Goal: Book appointment/travel/reservation

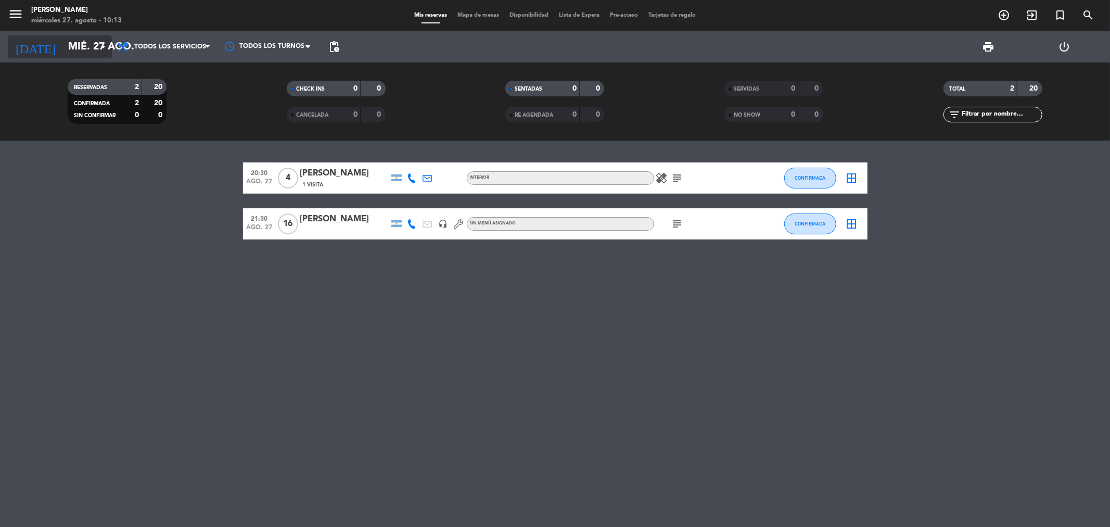
click at [102, 44] on icon "arrow_drop_down" at bounding box center [103, 47] width 12 height 12
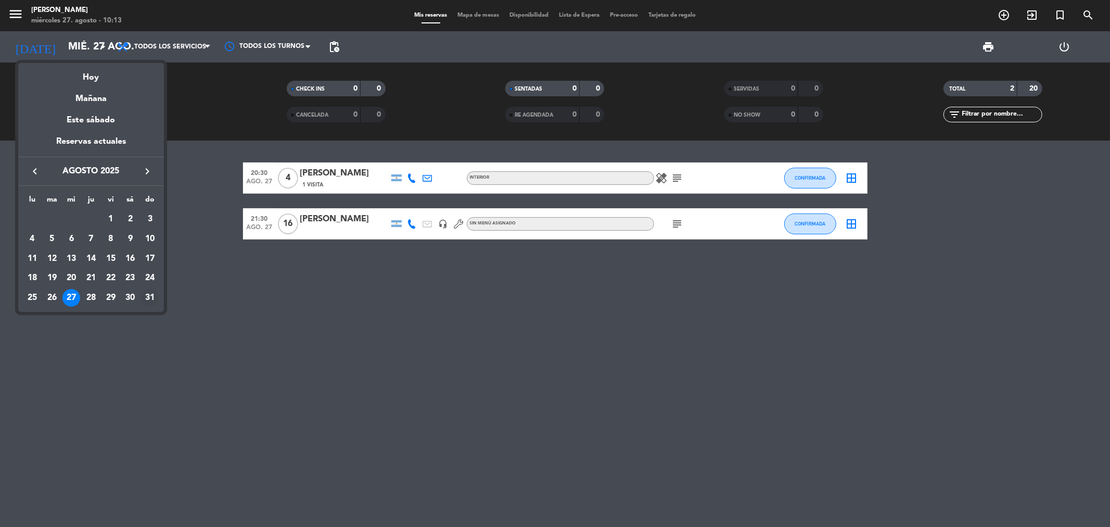
click at [151, 295] on div "31" at bounding box center [150, 298] width 18 height 18
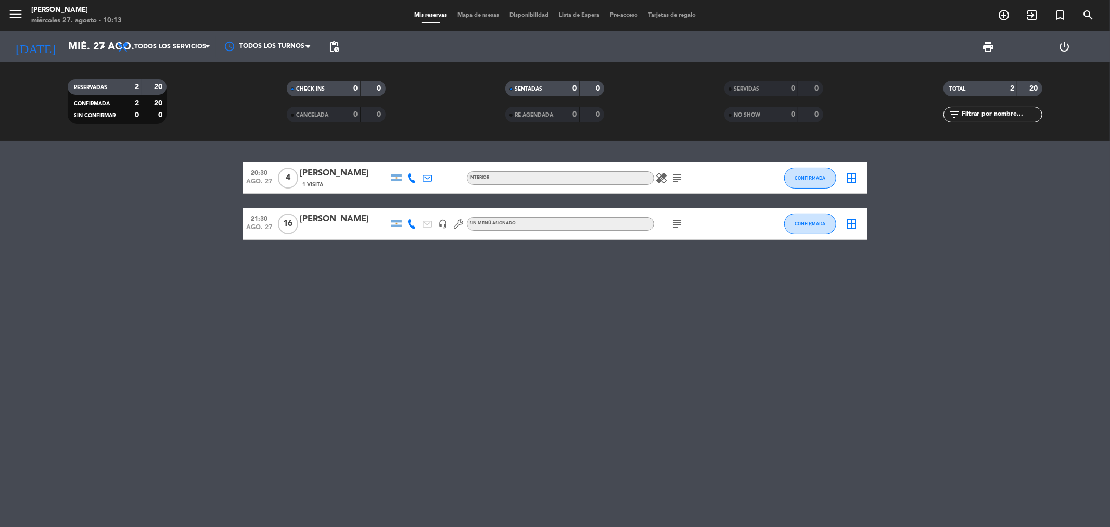
type input "dom. 31 ago."
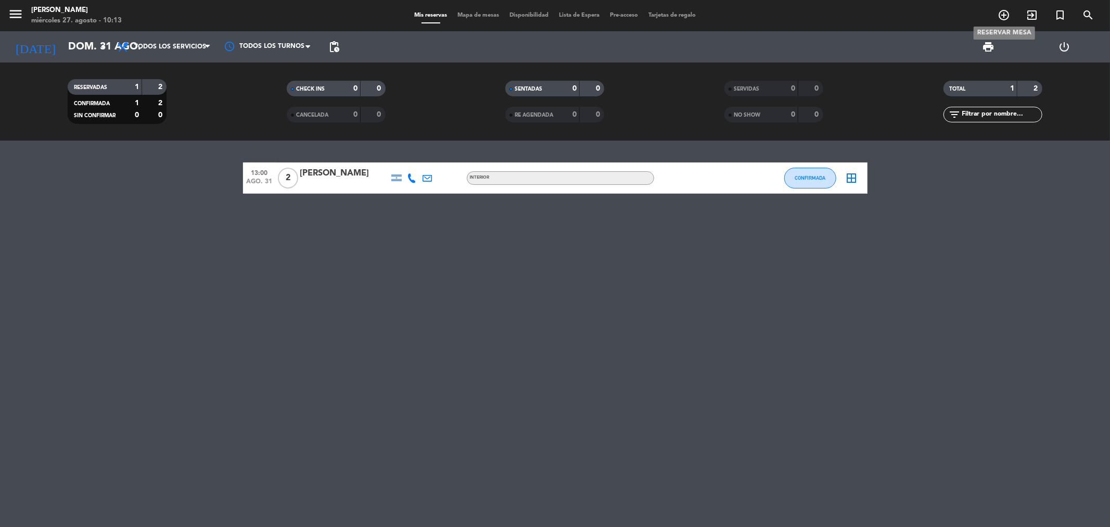
click at [1003, 14] on icon "add_circle_outline" at bounding box center [1004, 15] width 12 height 12
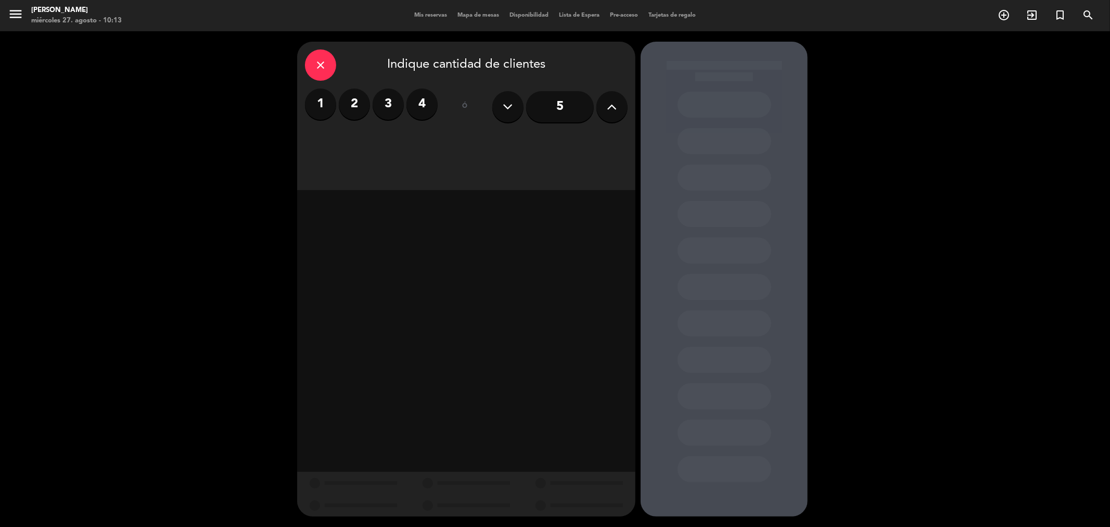
click at [609, 109] on icon at bounding box center [612, 107] width 10 height 16
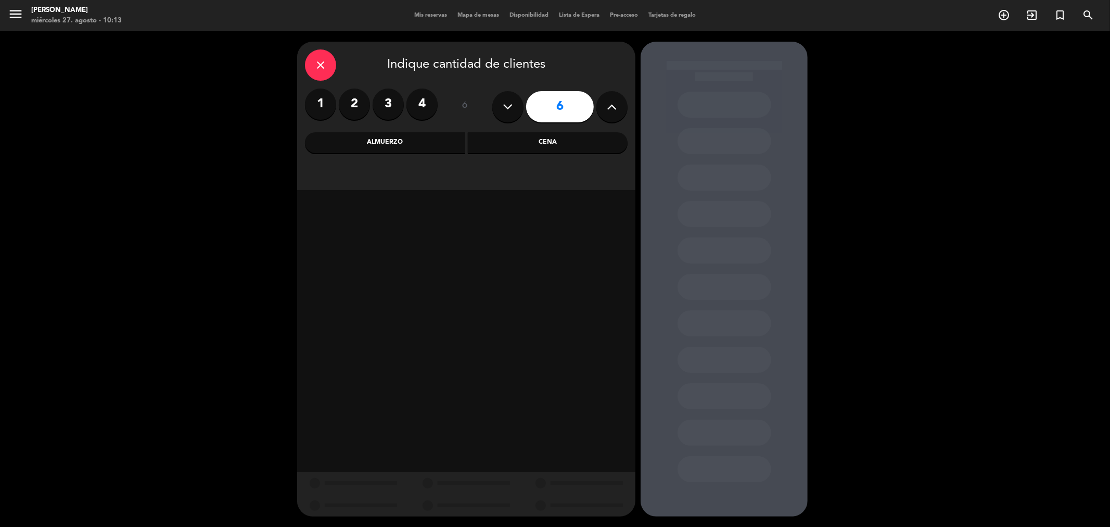
click at [609, 109] on icon at bounding box center [612, 107] width 10 height 16
type input "8"
click at [438, 142] on div "Almuerzo" at bounding box center [385, 142] width 160 height 21
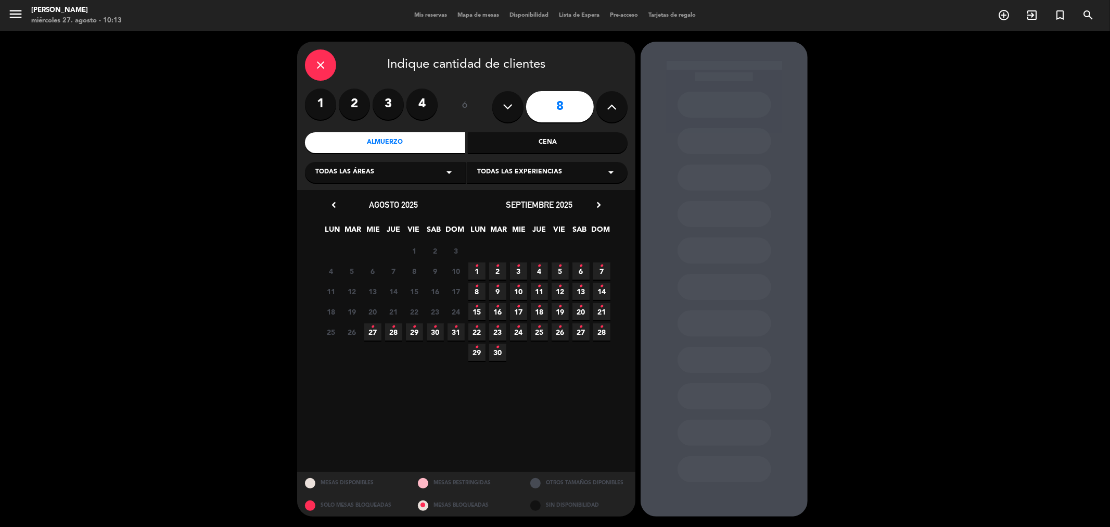
click at [455, 330] on icon "•" at bounding box center [456, 326] width 4 height 17
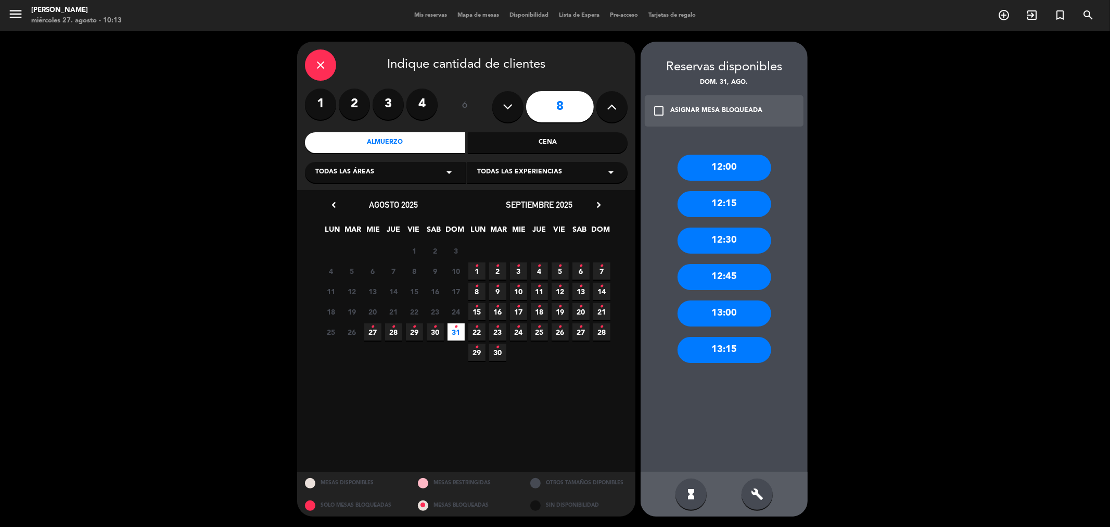
click at [721, 340] on div "13:15" at bounding box center [724, 350] width 94 height 26
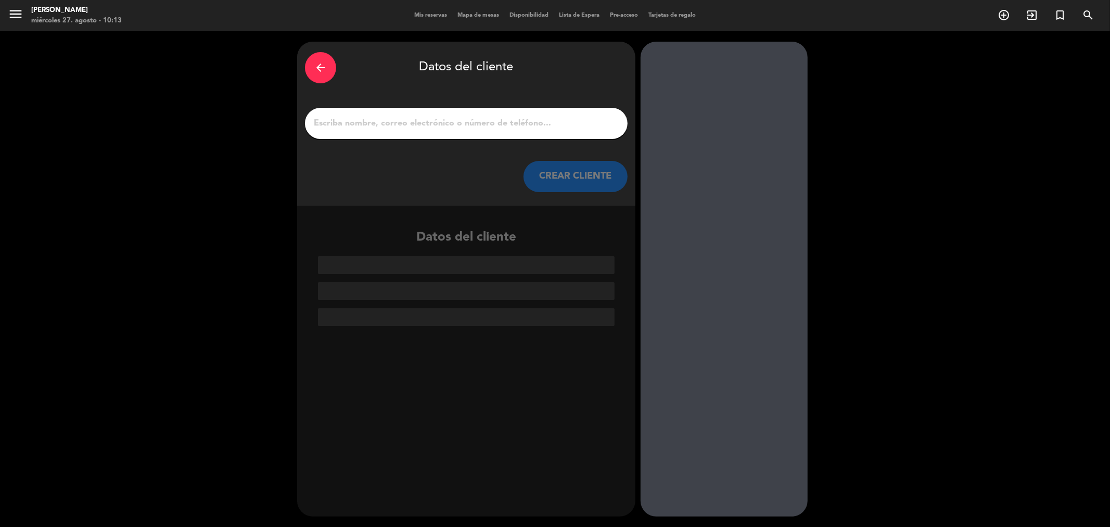
click at [548, 125] on input "1" at bounding box center [466, 123] width 307 height 15
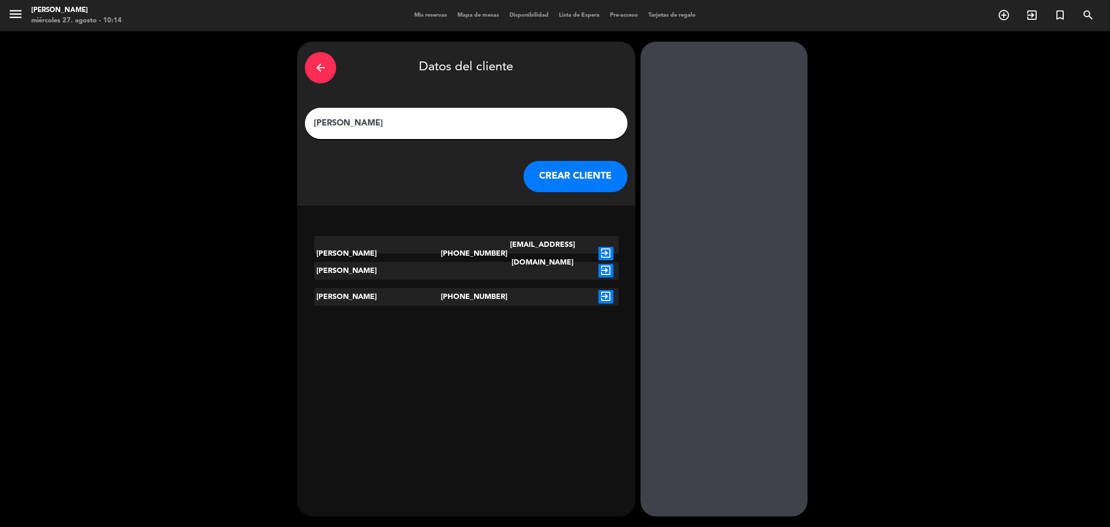
type input "[PERSON_NAME]"
click at [607, 247] on icon "exit_to_app" at bounding box center [605, 254] width 15 height 14
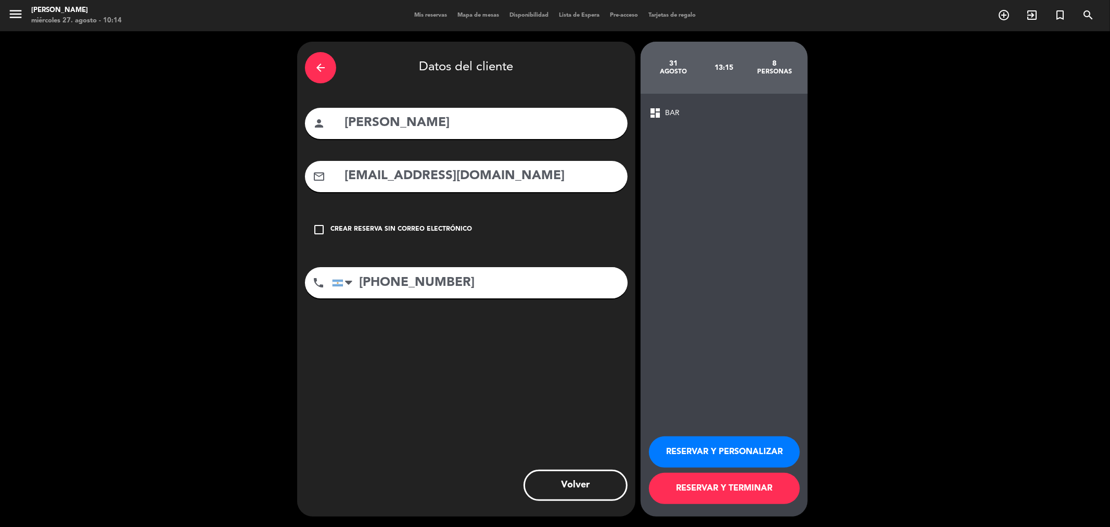
click at [440, 226] on div "Crear reserva sin correo electrónico" at bounding box center [401, 229] width 142 height 10
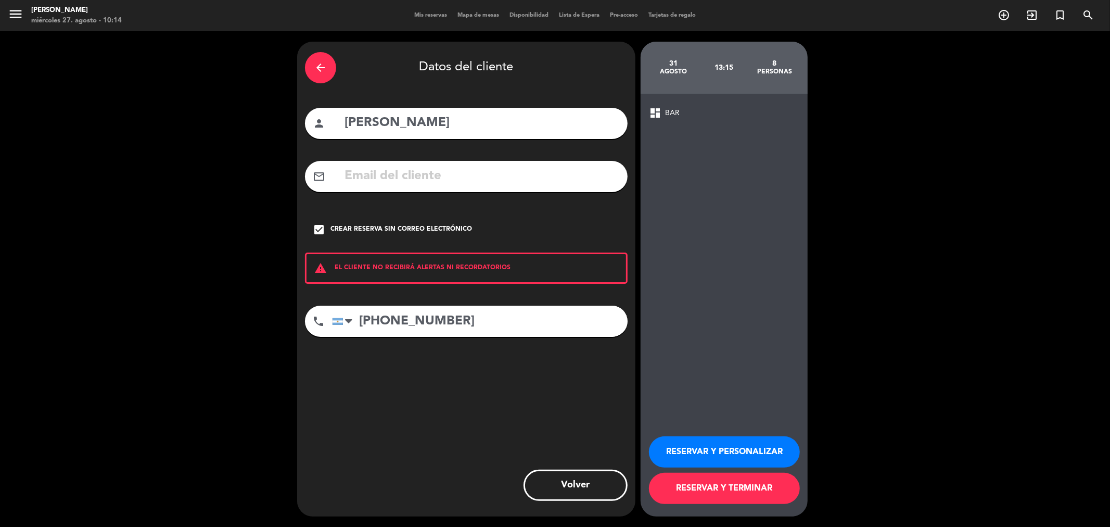
click at [427, 229] on div "Crear reserva sin correo electrónico" at bounding box center [401, 229] width 142 height 10
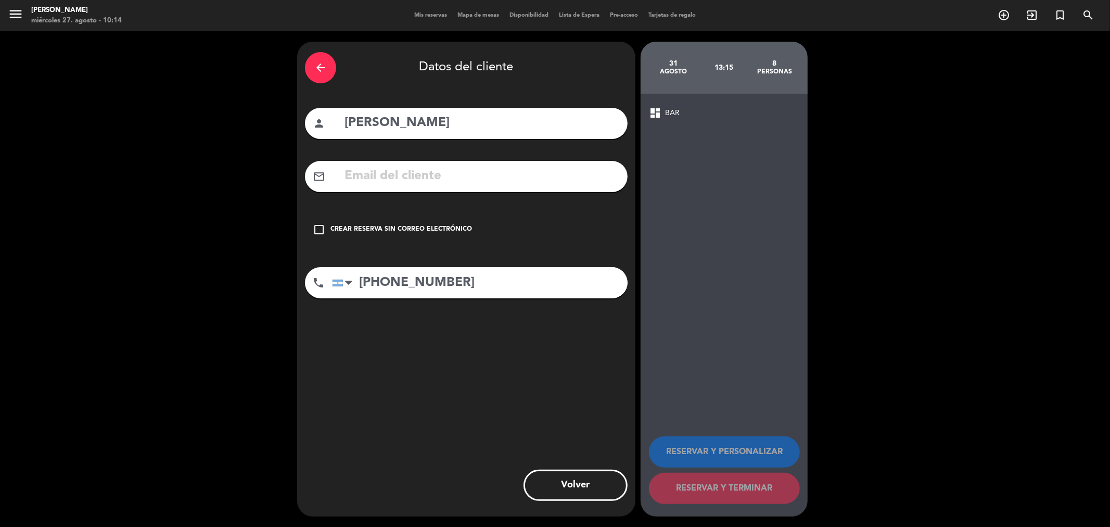
click at [454, 228] on div "Crear reserva sin correo electrónico" at bounding box center [401, 229] width 142 height 10
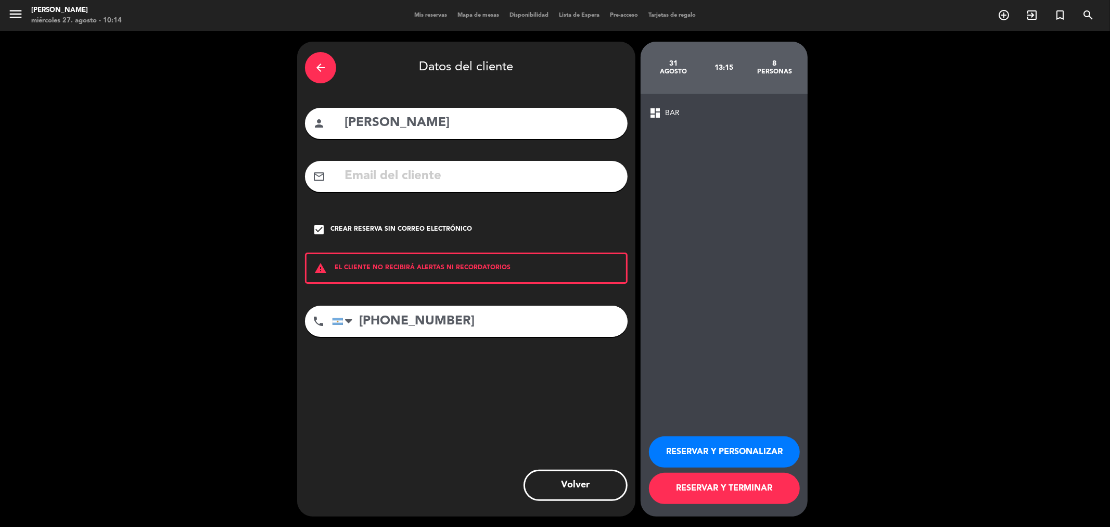
click at [710, 447] on button "RESERVAR Y PERSONALIZAR" at bounding box center [724, 451] width 151 height 31
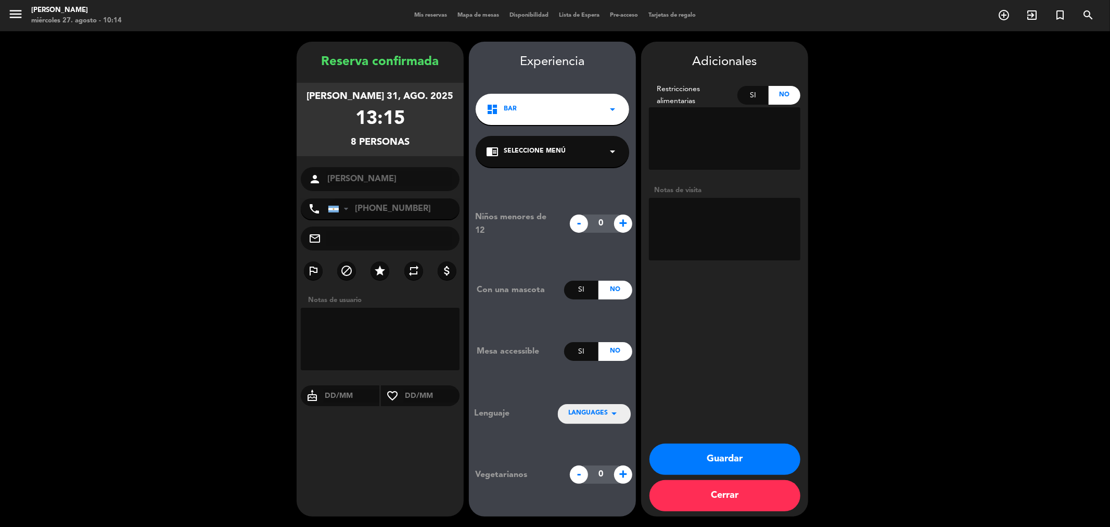
click at [592, 110] on div "dashboard BAR arrow_drop_down" at bounding box center [553, 109] width 154 height 31
click at [556, 135] on div "SALON PRINCIPAL" at bounding box center [552, 138] width 133 height 10
click at [563, 114] on div "dashboard SALON PRINCIPAL arrow_drop_down" at bounding box center [553, 109] width 154 height 31
click at [551, 154] on div "BAR" at bounding box center [552, 153] width 133 height 10
click at [757, 465] on button "Guardar" at bounding box center [724, 458] width 151 height 31
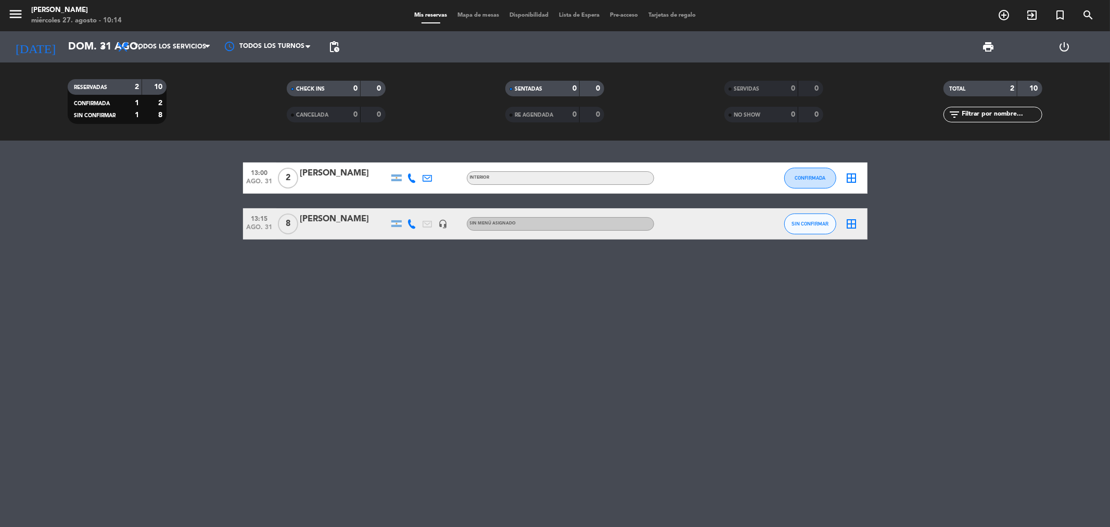
click at [855, 226] on icon "border_all" at bounding box center [852, 224] width 12 height 12
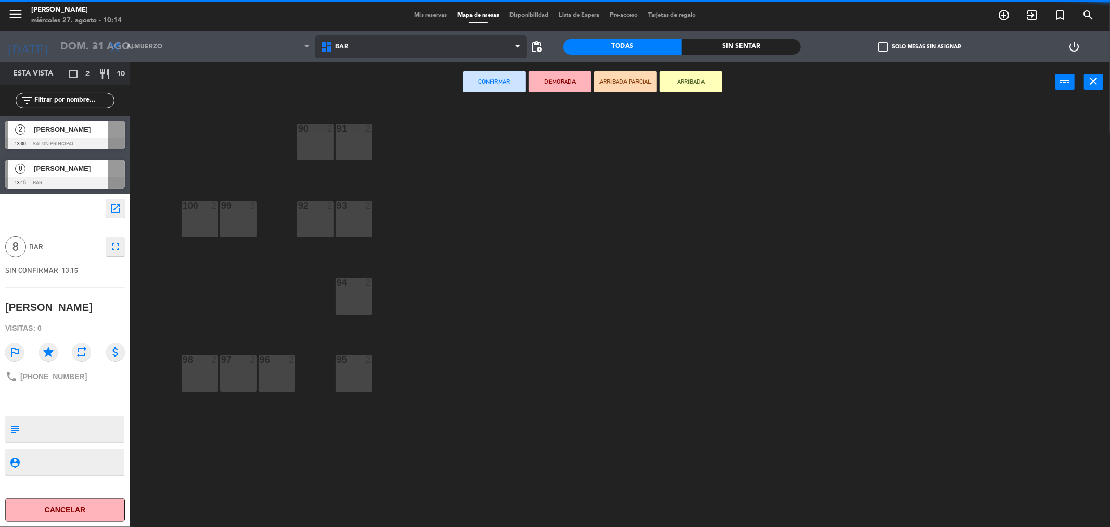
click at [366, 44] on span "BAR" at bounding box center [420, 46] width 211 height 23
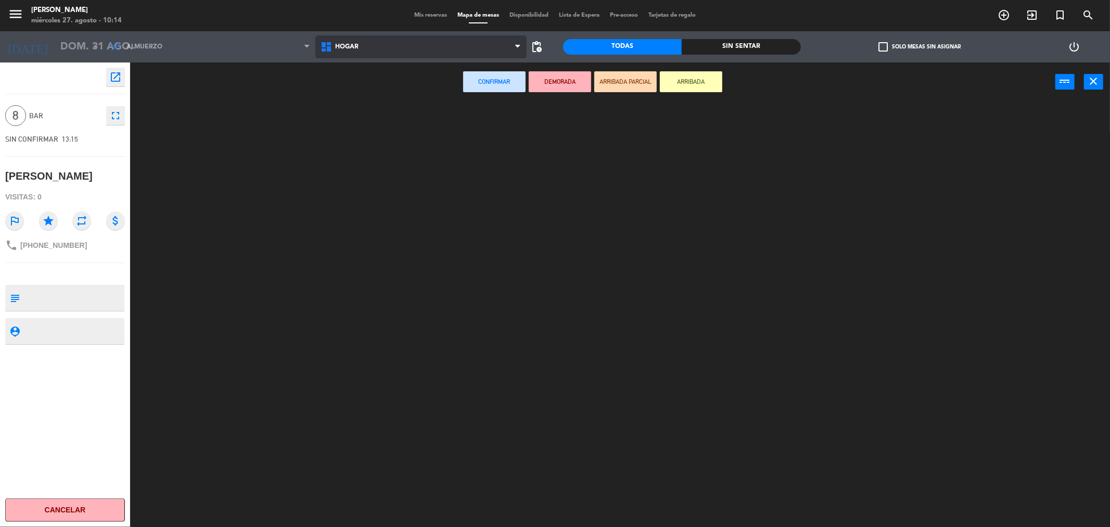
click at [351, 93] on ng-component "menu [PERSON_NAME] miércoles 27. agosto - 10:14 Mis reservas Mapa de mesas Disp…" at bounding box center [555, 265] width 1110 height 530
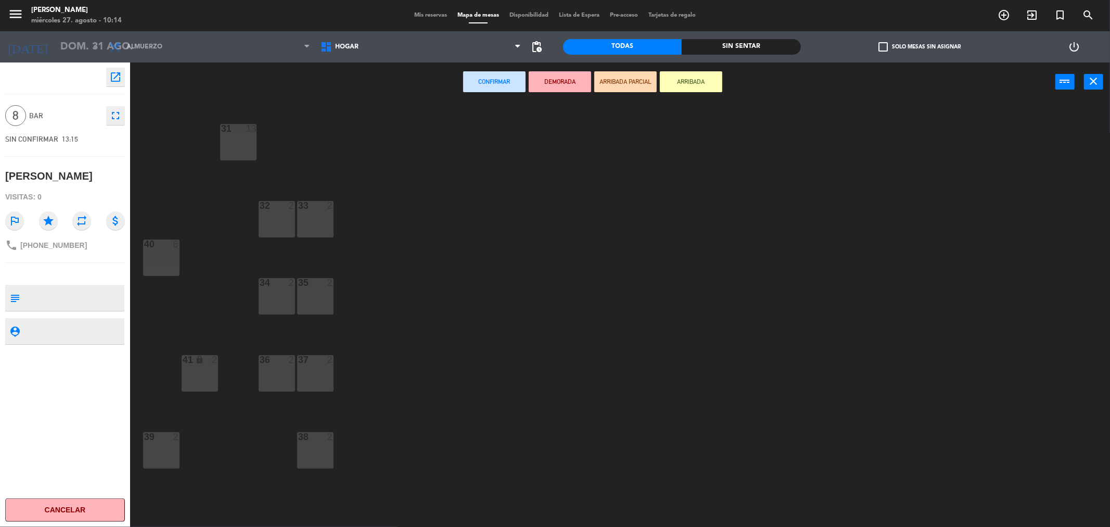
click at [240, 136] on div "31 13" at bounding box center [238, 142] width 36 height 36
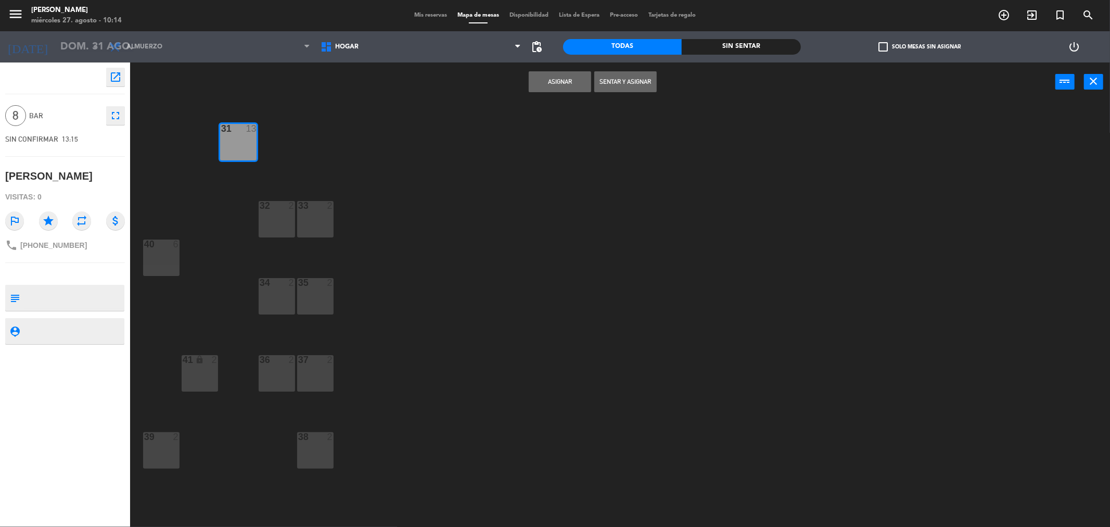
click at [571, 76] on button "Asignar" at bounding box center [560, 81] width 62 height 21
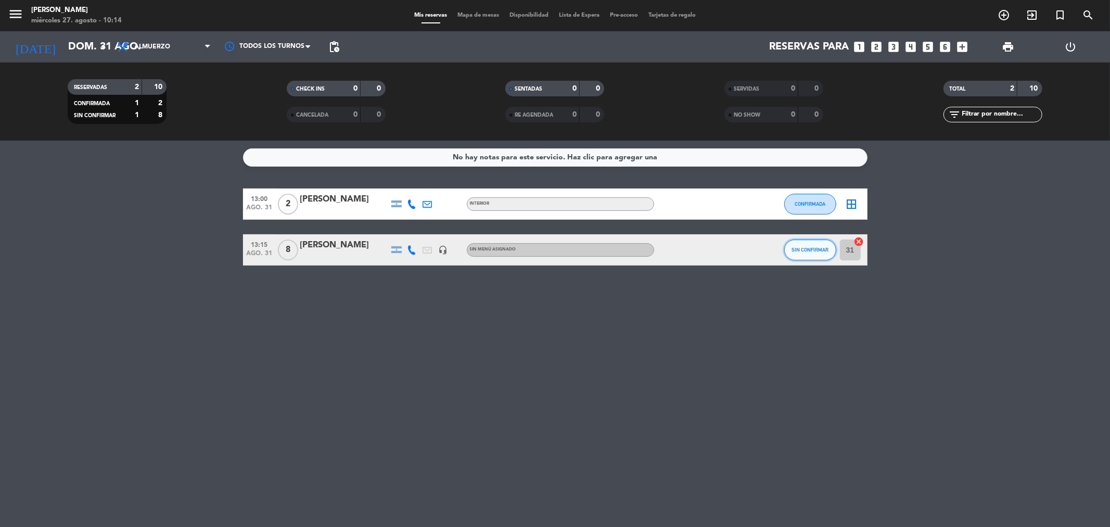
click at [810, 256] on button "SIN CONFIRMAR" at bounding box center [810, 249] width 52 height 21
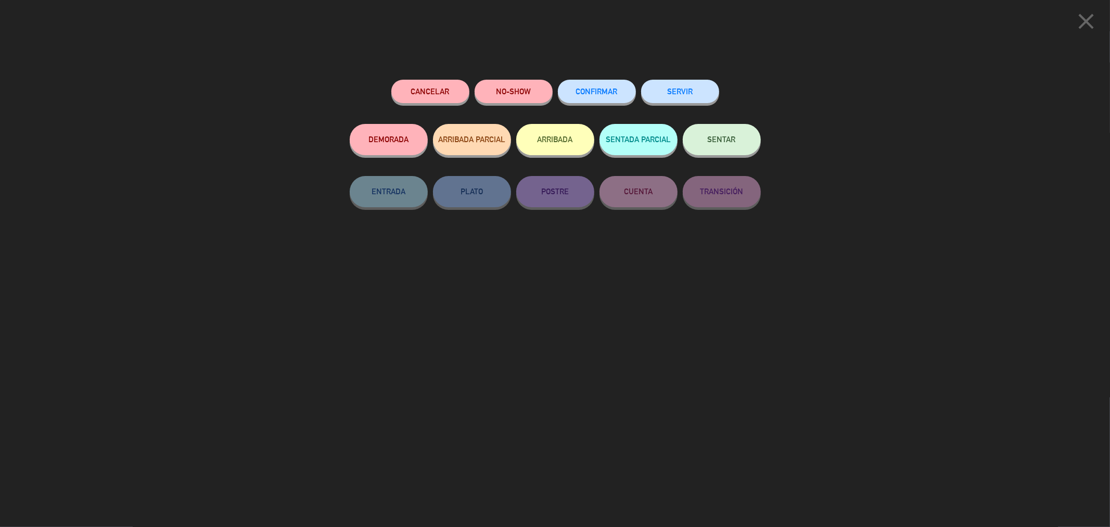
click at [592, 94] on span "CONFIRMAR" at bounding box center [597, 91] width 42 height 9
